Goal: Task Accomplishment & Management: Manage account settings

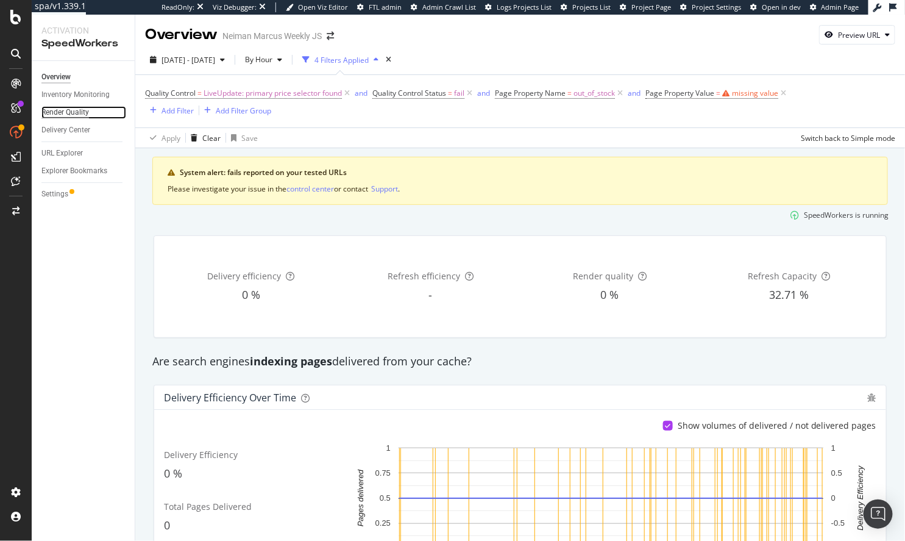
click at [49, 118] on div "Render Quality" at bounding box center [65, 112] width 48 height 13
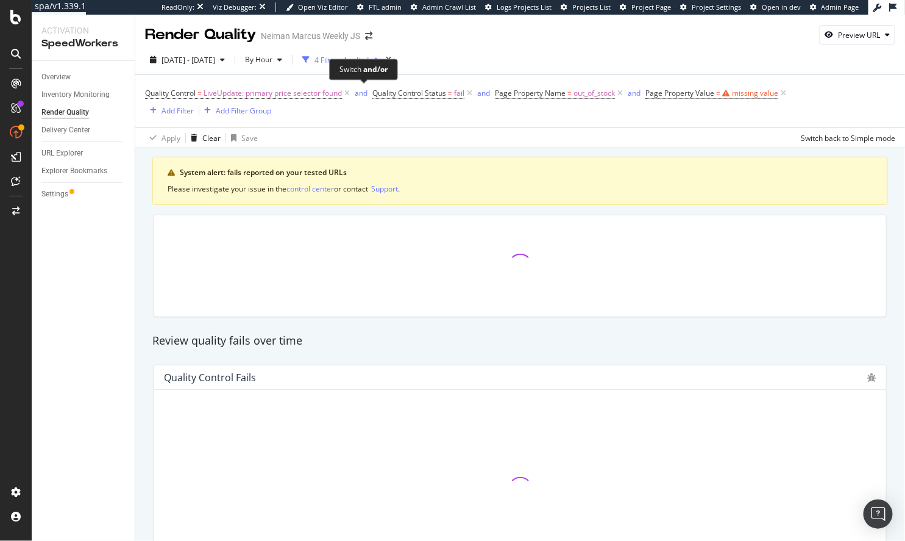
click at [353, 93] on span "and" at bounding box center [362, 93] width 20 height 17
click at [346, 93] on icon at bounding box center [347, 93] width 10 height 12
click at [348, 93] on icon at bounding box center [347, 93] width 10 height 12
click at [348, 91] on icon at bounding box center [347, 93] width 10 height 12
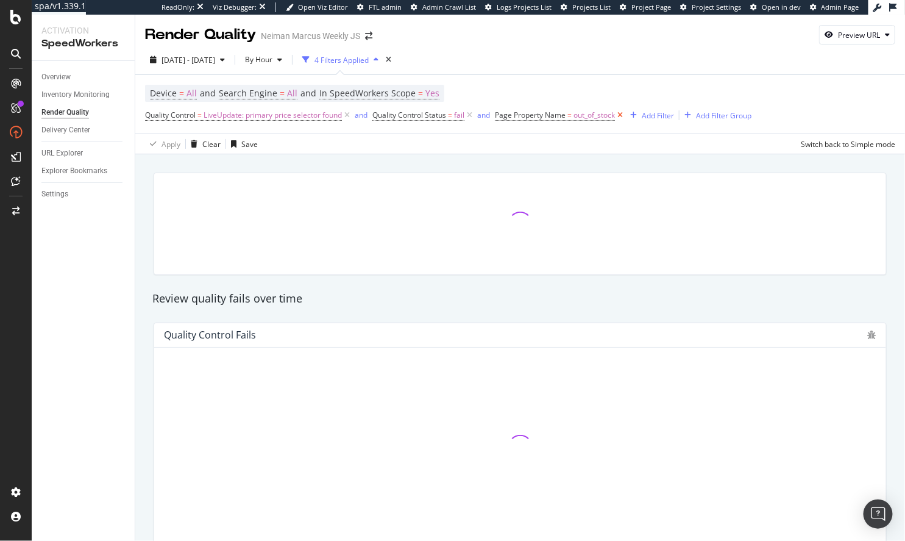
click at [624, 113] on icon at bounding box center [620, 115] width 10 height 12
click at [470, 112] on icon at bounding box center [470, 115] width 10 height 12
click at [349, 117] on icon at bounding box center [347, 115] width 10 height 12
click at [469, 62] on div "2025 Sep. 14th - Oct. 11th By Hour 1 Filter Applied" at bounding box center [520, 62] width 770 height 24
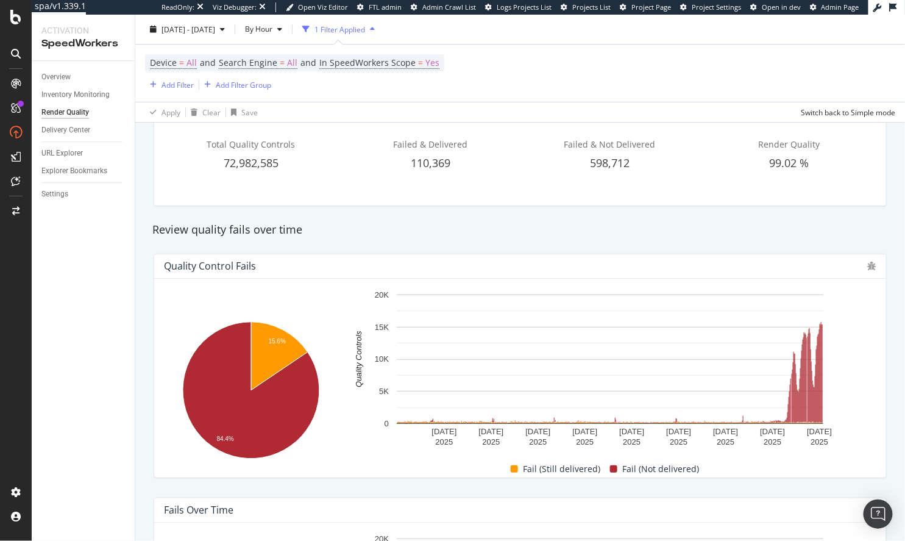
scroll to position [68, 0]
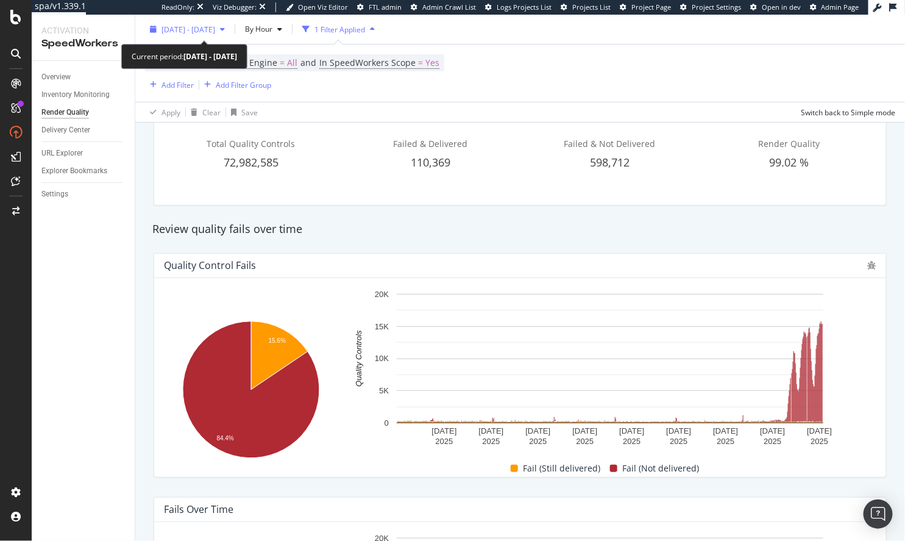
click at [230, 35] on div "2025 Sep. 14th - Oct. 11th" at bounding box center [187, 29] width 85 height 18
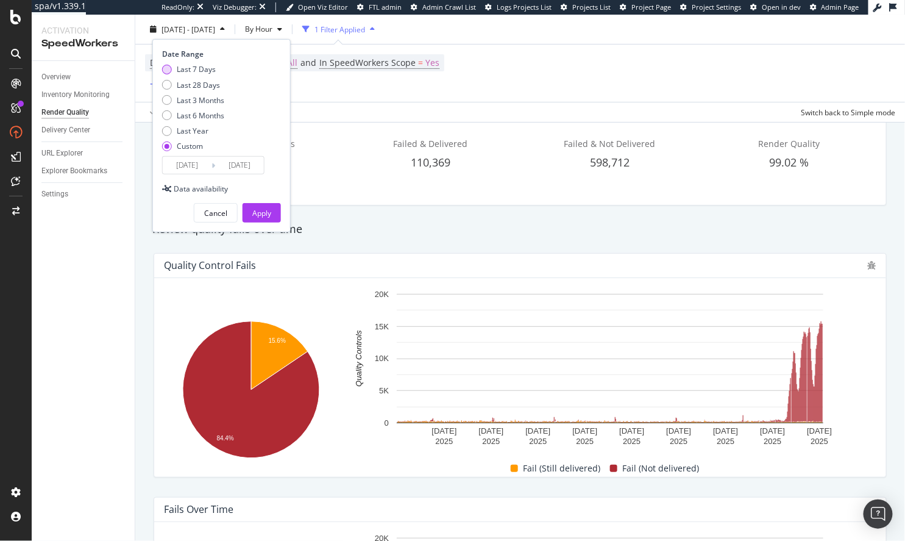
click at [207, 71] on div "Last 7 Days" at bounding box center [196, 69] width 39 height 10
type input "2025/10/08"
type input "2025/10/14"
click at [259, 212] on div "Apply" at bounding box center [261, 213] width 19 height 10
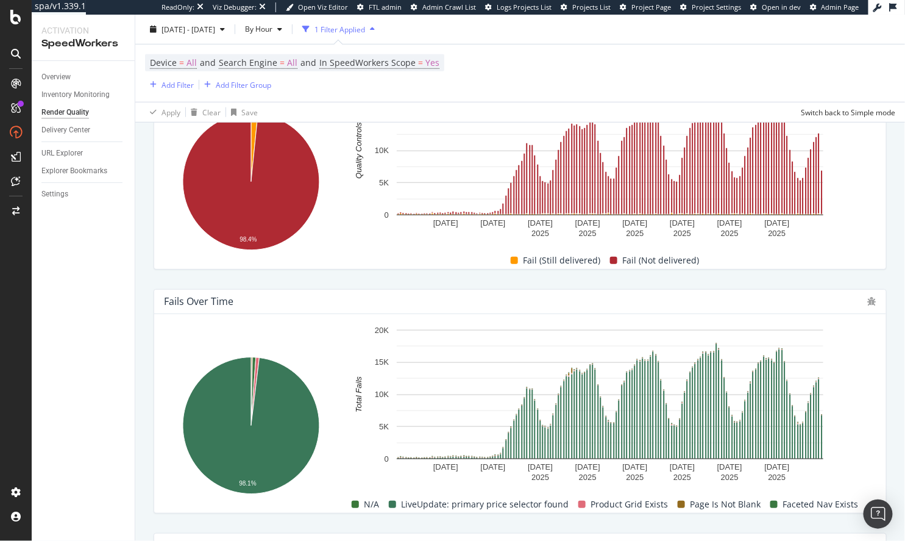
scroll to position [192, 0]
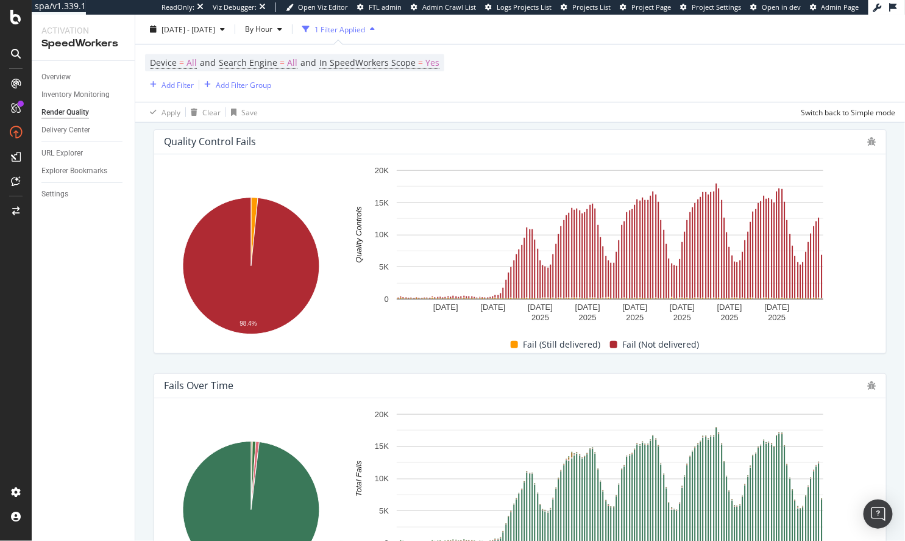
click at [523, 349] on div "Fail (Still delivered)" at bounding box center [555, 344] width 99 height 15
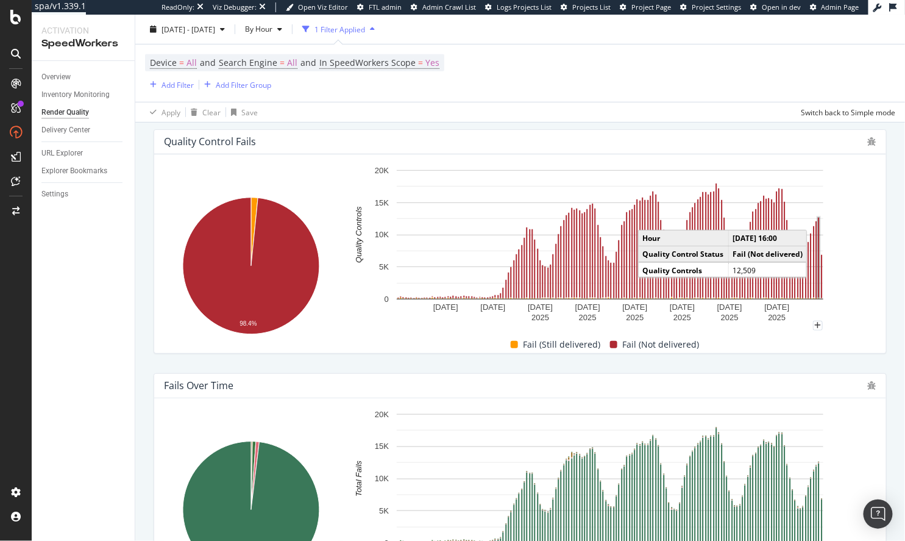
click at [818, 269] on rect "A chart." at bounding box center [819, 257] width 2 height 80
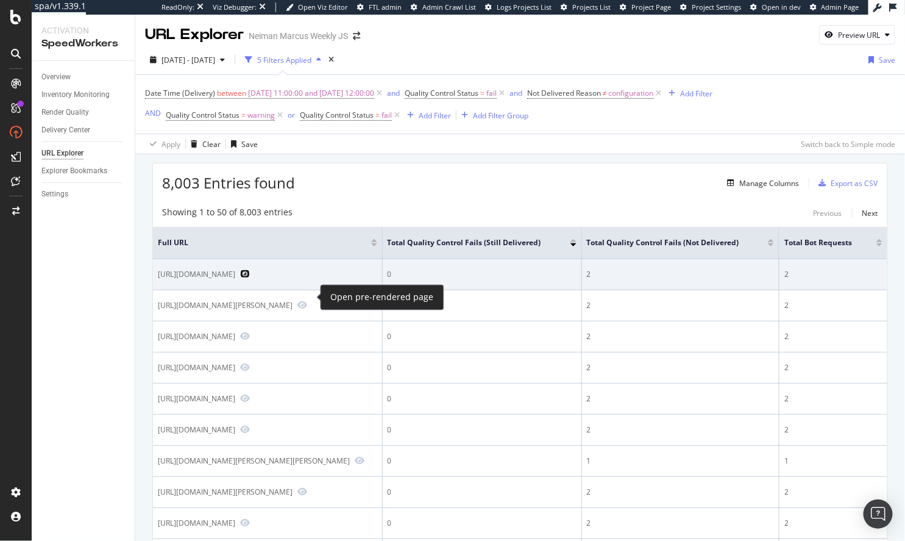
click at [250, 278] on icon "Preview https://www.neimanmarcus.com/p/waterford-crystal-lismore-essence-crysta…" at bounding box center [245, 273] width 10 height 9
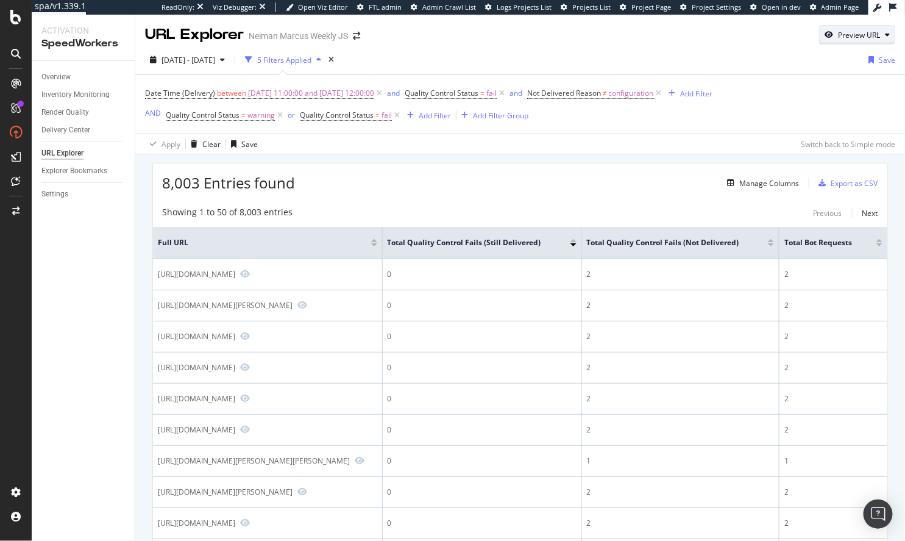
click at [864, 37] on div "Preview URL" at bounding box center [859, 35] width 42 height 10
click at [812, 88] on input "url" at bounding box center [820, 91] width 133 height 21
paste input "https://www.neimanmarcus.com/p/waterford-crystal-lismore-essence-crystal-bowl-p…"
type input "https://www.neimanmarcus.com/p/waterford-crystal-lismore-essence-crystal-bowl-p…"
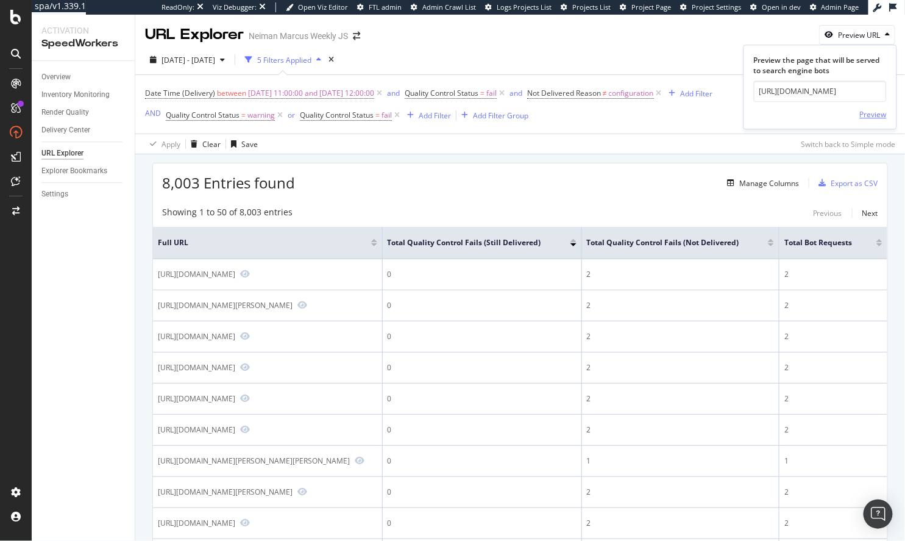
click at [863, 116] on div "Preview" at bounding box center [873, 114] width 27 height 10
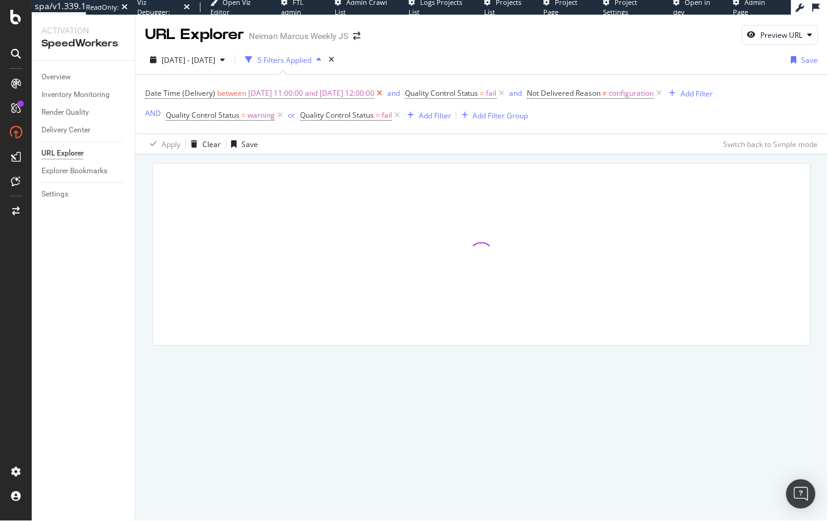
click at [385, 93] on icon at bounding box center [379, 93] width 10 height 12
click at [401, 94] on icon at bounding box center [399, 93] width 10 height 12
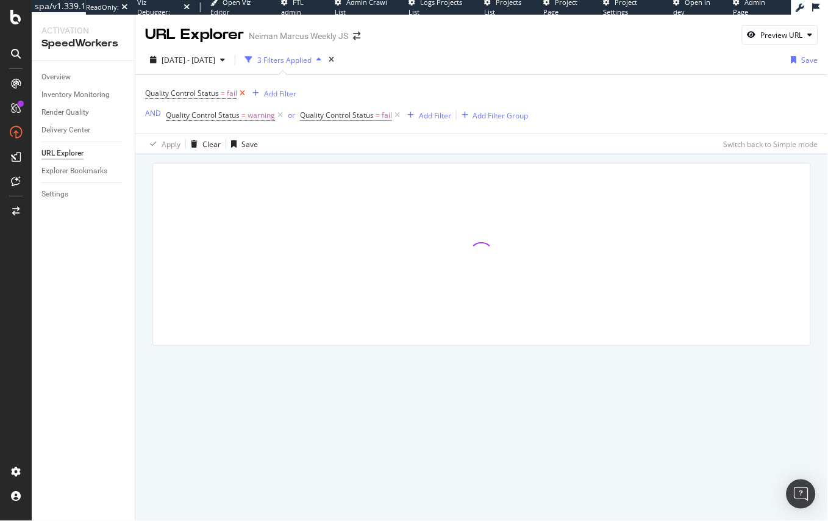
click at [245, 94] on icon at bounding box center [242, 93] width 10 height 12
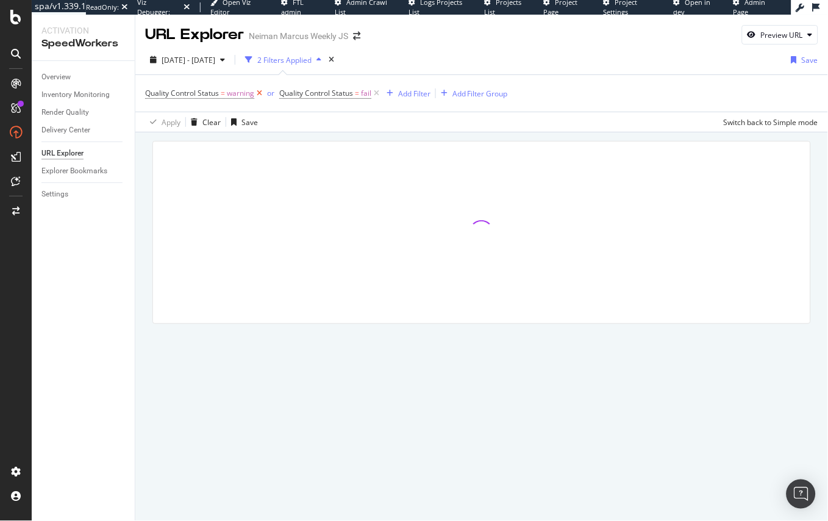
click at [262, 96] on icon at bounding box center [259, 93] width 10 height 12
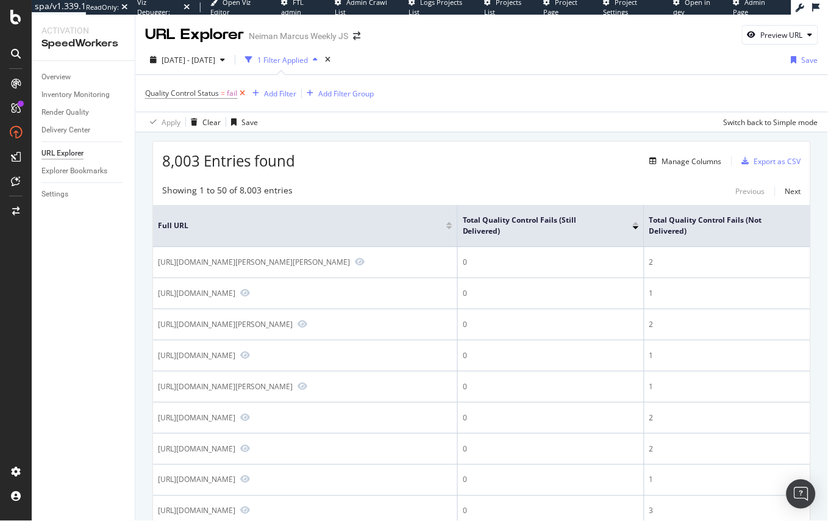
click at [245, 94] on icon at bounding box center [242, 93] width 10 height 12
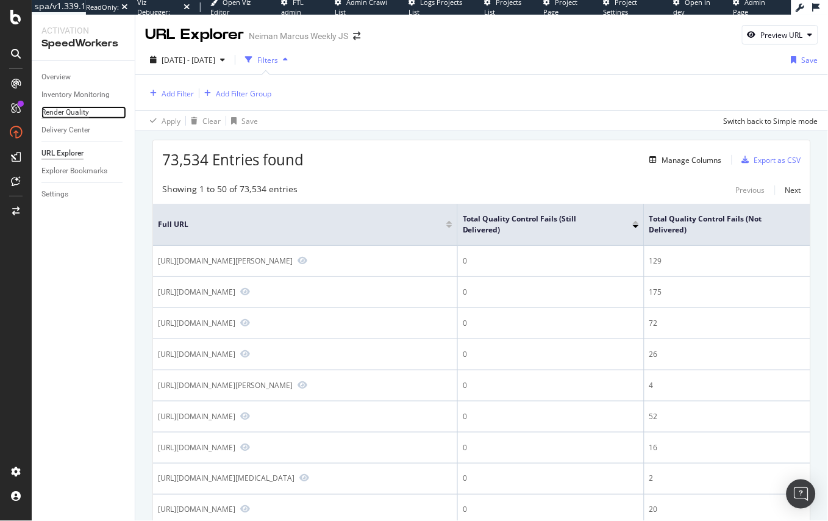
click at [63, 108] on div "Render Quality" at bounding box center [65, 112] width 48 height 13
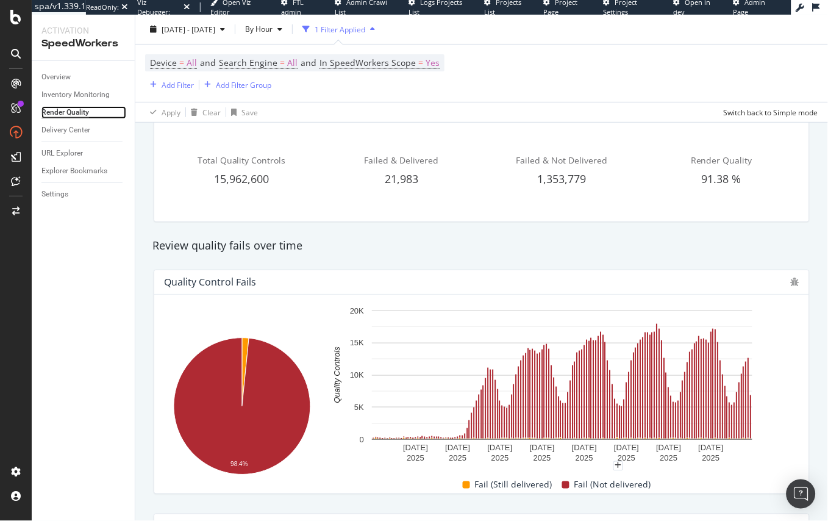
scroll to position [52, 0]
click at [60, 194] on div "Settings" at bounding box center [54, 194] width 27 height 13
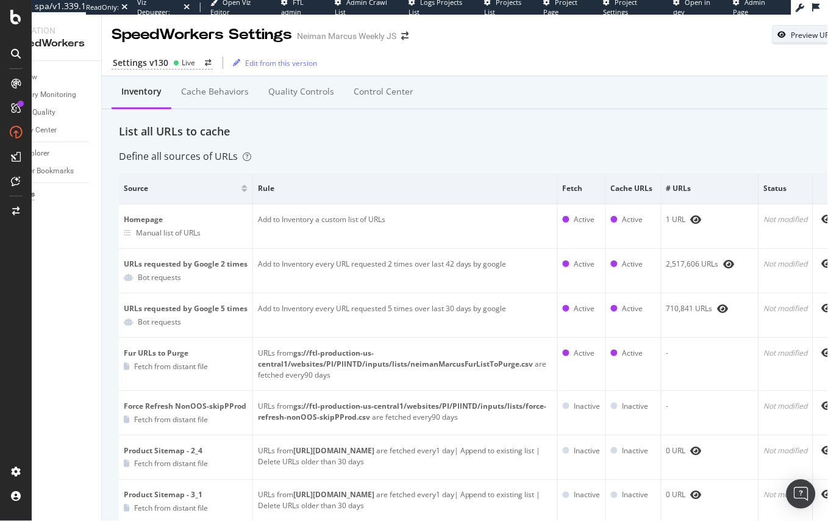
click at [802, 40] on div "Preview URL" at bounding box center [810, 34] width 75 height 17
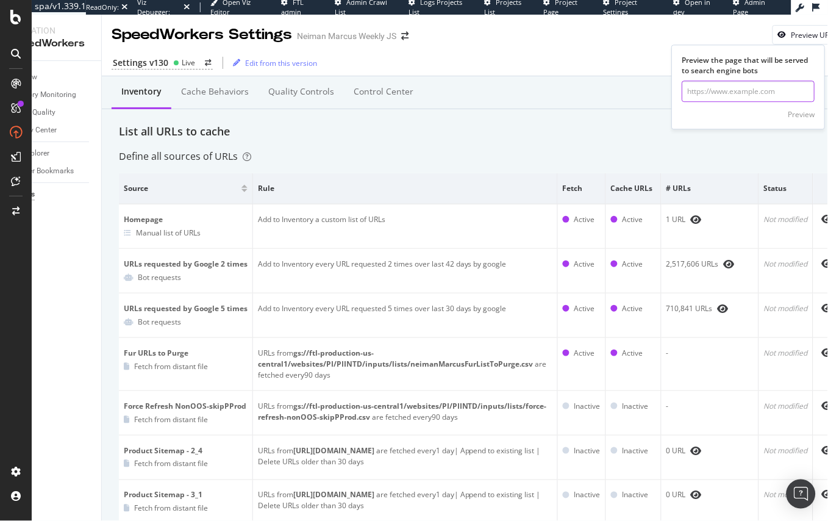
click at [758, 95] on input "url" at bounding box center [748, 91] width 133 height 21
paste input "https://www.neimanmarcus.com/p/waterford-crystal-lismore-essence-crystal-bowl-p…"
type input "https://www.neimanmarcus.com/p/waterford-crystal-lismore-essence-crystal-bowl-p…"
click at [796, 113] on div "Preview" at bounding box center [801, 114] width 27 height 10
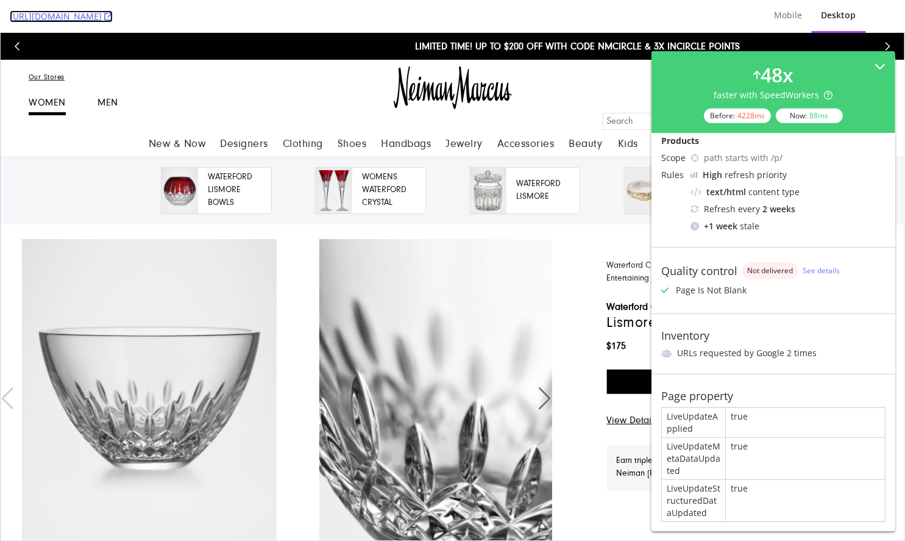
click at [113, 12] on link "https://www.neimanmarcus.com/p/waterford-crystal-lismore-essence-crystal-bowl-p…" at bounding box center [61, 16] width 103 height 12
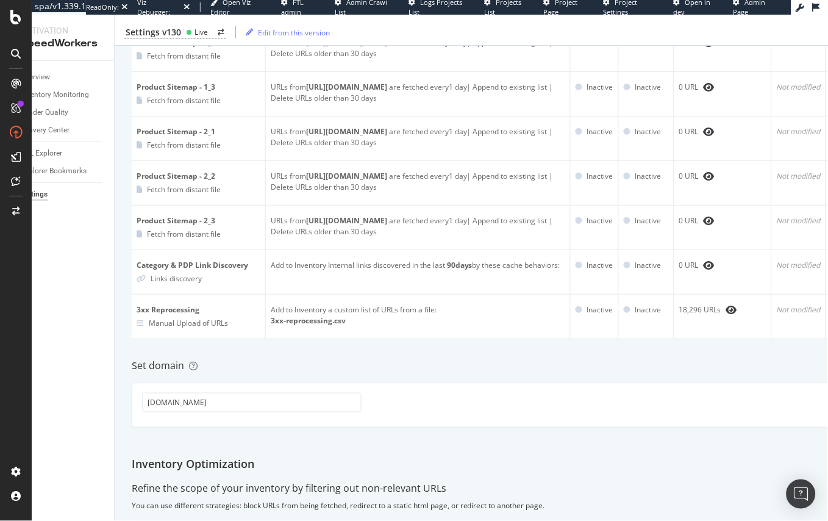
scroll to position [0, 55]
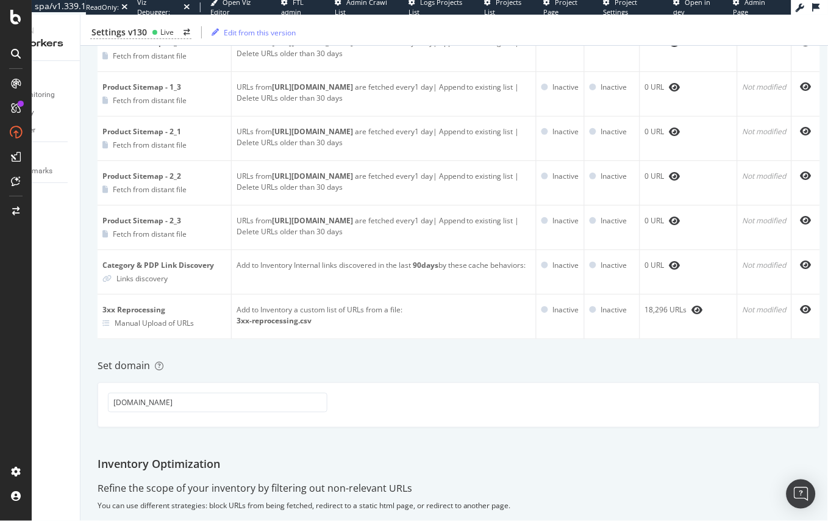
click at [438, 377] on div "Inventory Cache behaviors Quality Controls Control Center List all URLs to cach…" at bounding box center [458, 452] width 757 height 2547
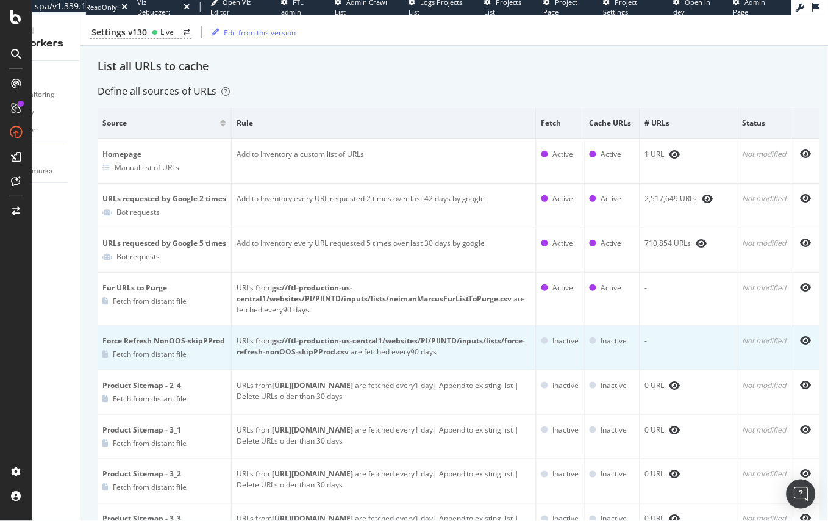
scroll to position [66, 0]
drag, startPoint x: 554, startPoint y: 342, endPoint x: 608, endPoint y: 342, distance: 54.3
click at [608, 342] on tr "Force Refresh NonOOS-skipPProd Fetch from distant file URLs from gs://ftl-produ…" at bounding box center [459, 347] width 722 height 45
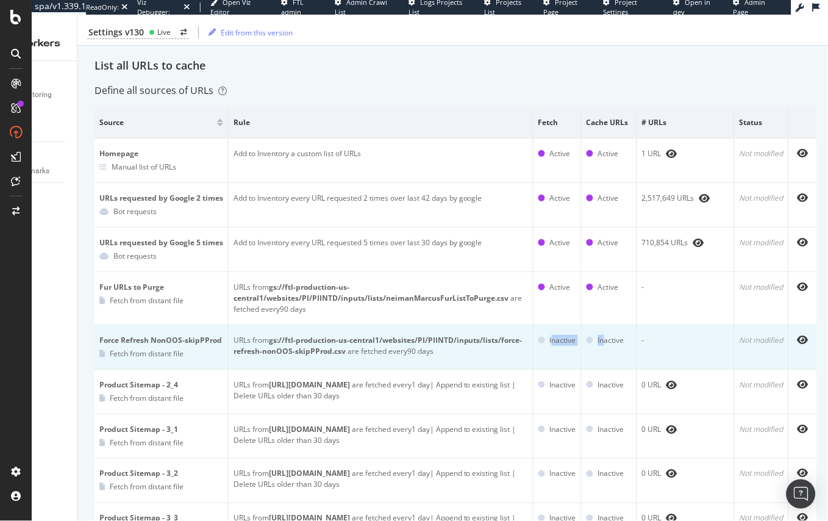
scroll to position [0, 63]
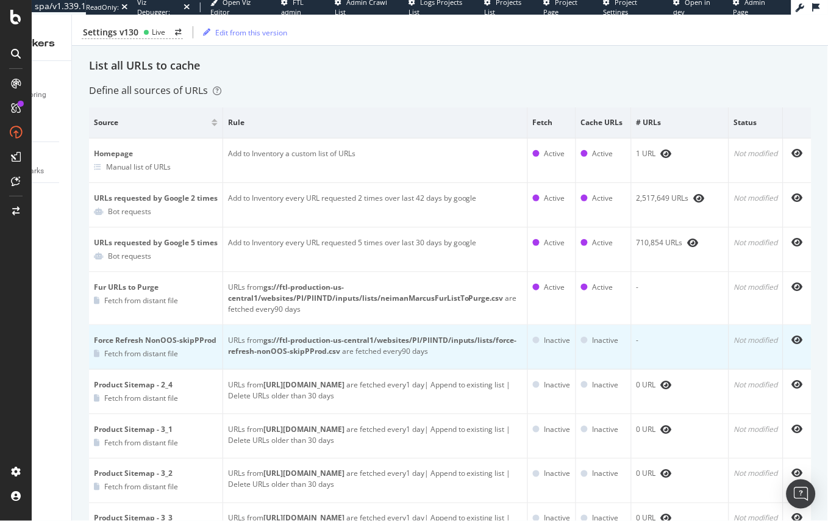
click at [699, 343] on td "-" at bounding box center [681, 347] width 98 height 45
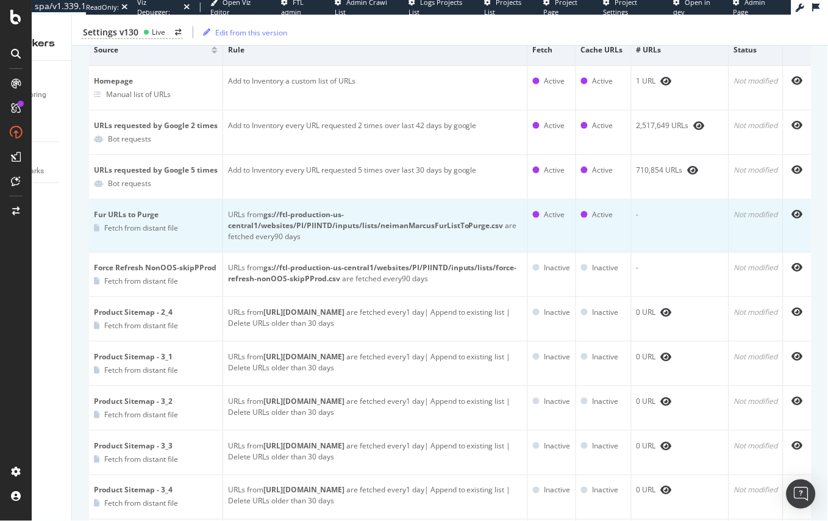
scroll to position [101, 0]
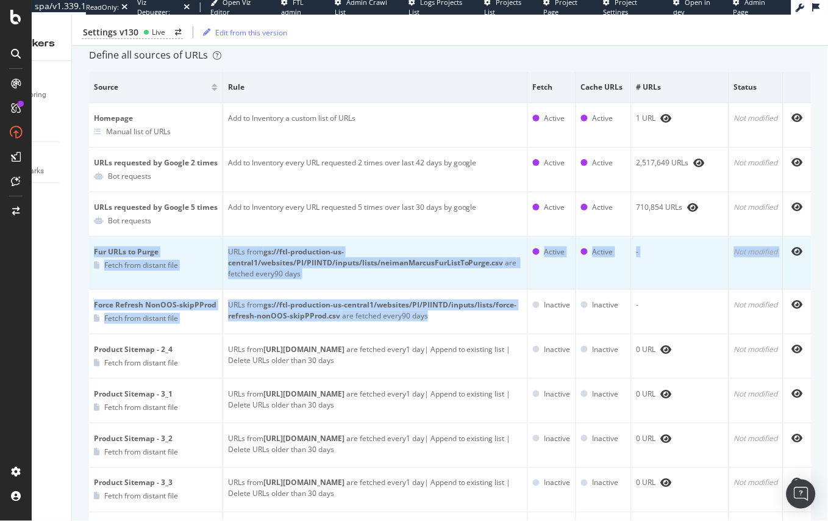
drag, startPoint x: 440, startPoint y: 318, endPoint x: 93, endPoint y: 252, distance: 352.5
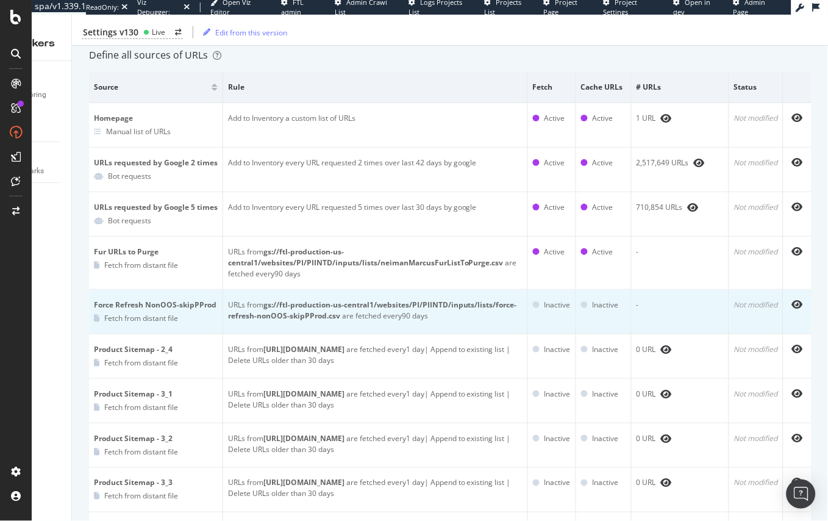
click at [468, 327] on td "URLs from gs://ftl-production-us-central1/websites/PI/PIINTD/inputs/lists/force…" at bounding box center [375, 312] width 305 height 45
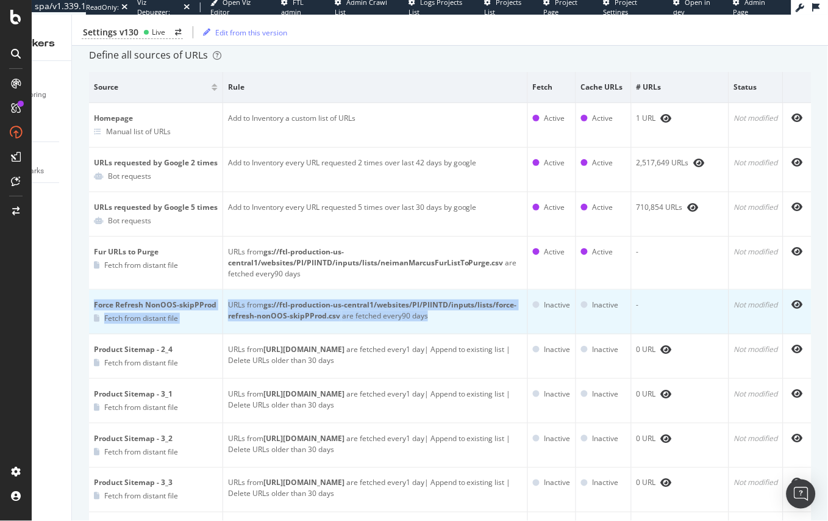
drag, startPoint x: 431, startPoint y: 317, endPoint x: 90, endPoint y: 297, distance: 341.4
click at [90, 297] on tr "Force Refresh NonOOS-skipPProd Fetch from distant file URLs from gs://ftl-produ…" at bounding box center [450, 312] width 722 height 45
click at [496, 324] on td "URLs from gs://ftl-production-us-central1/websites/PI/PIINTD/inputs/lists/force…" at bounding box center [375, 312] width 305 height 45
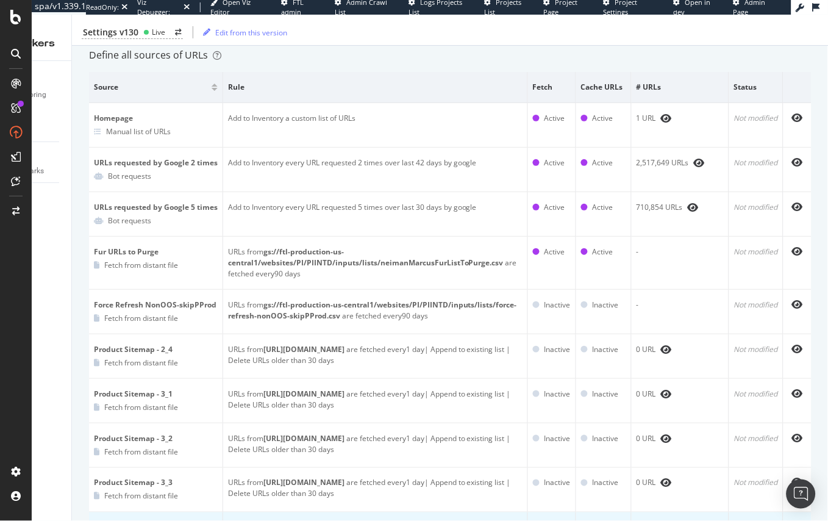
scroll to position [0, 0]
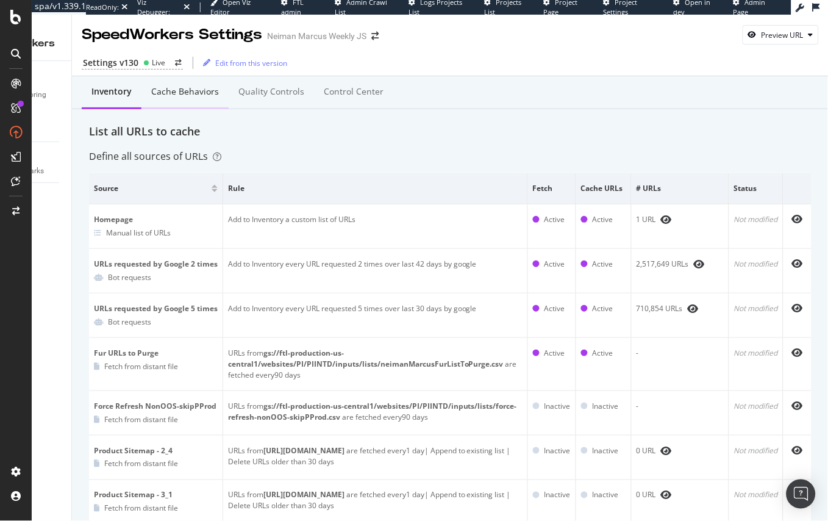
click at [166, 93] on div "Cache behaviors" at bounding box center [185, 91] width 68 height 12
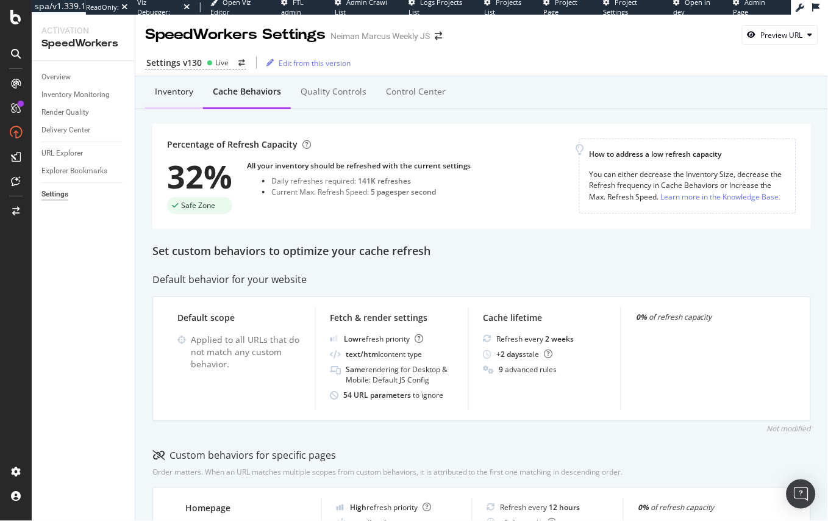
click at [162, 88] on div "Inventory" at bounding box center [174, 91] width 38 height 12
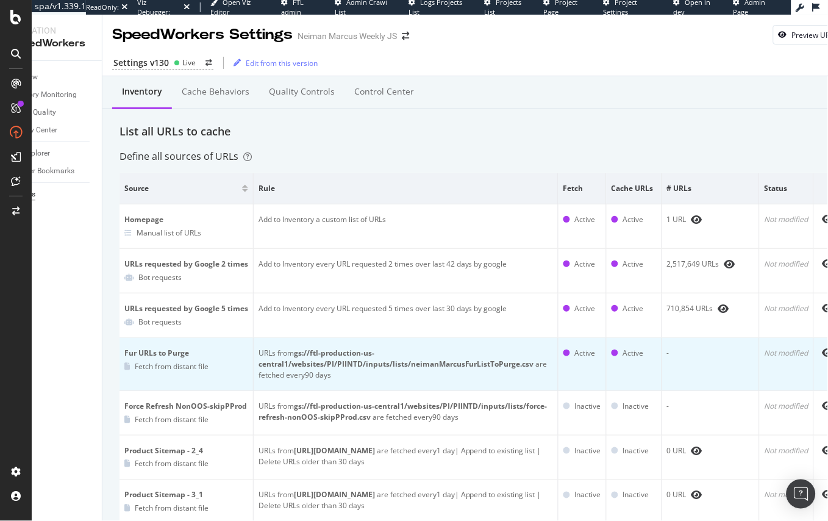
scroll to position [0, 63]
